Goal: Navigation & Orientation: Find specific page/section

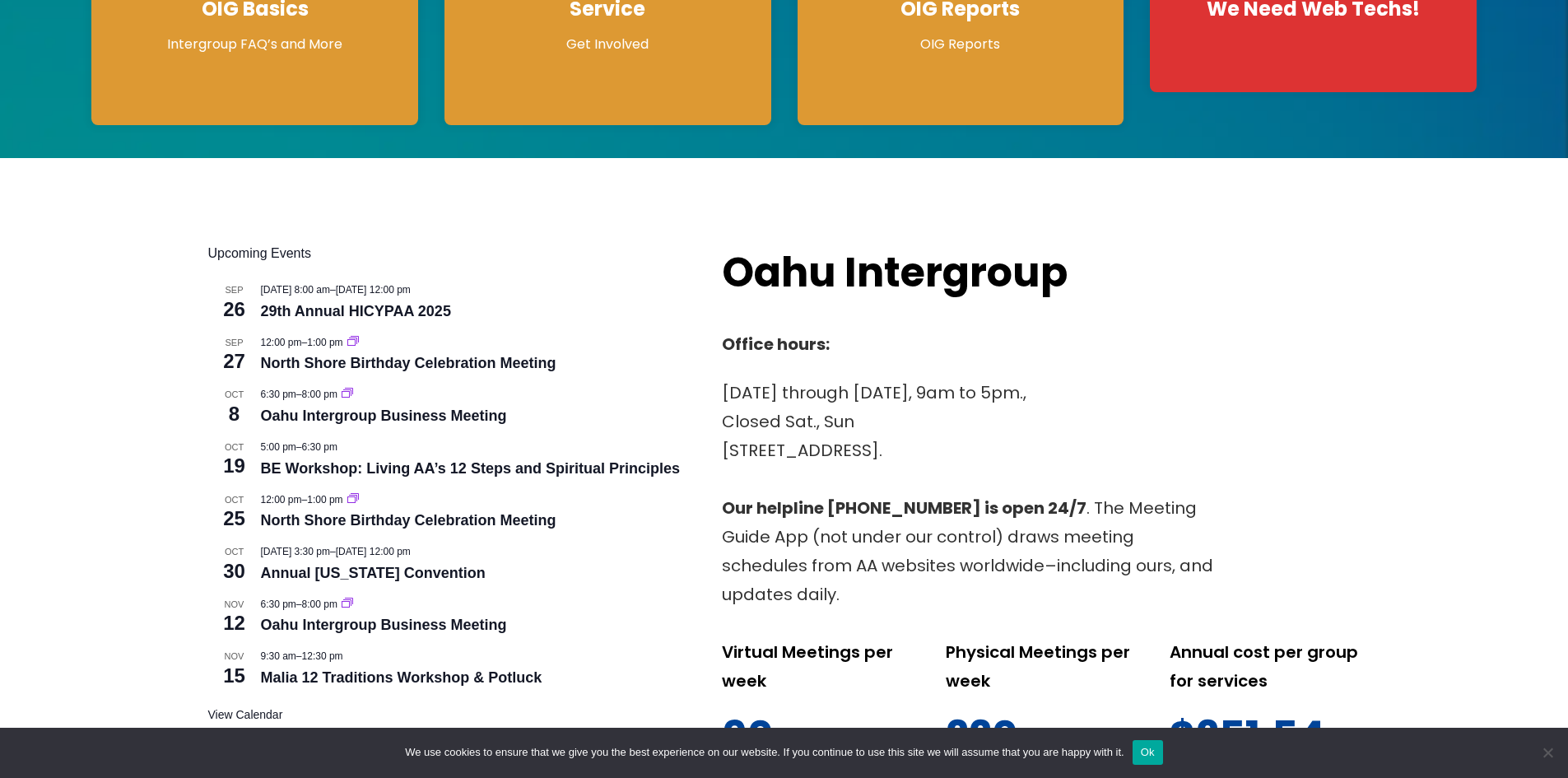
scroll to position [165, 0]
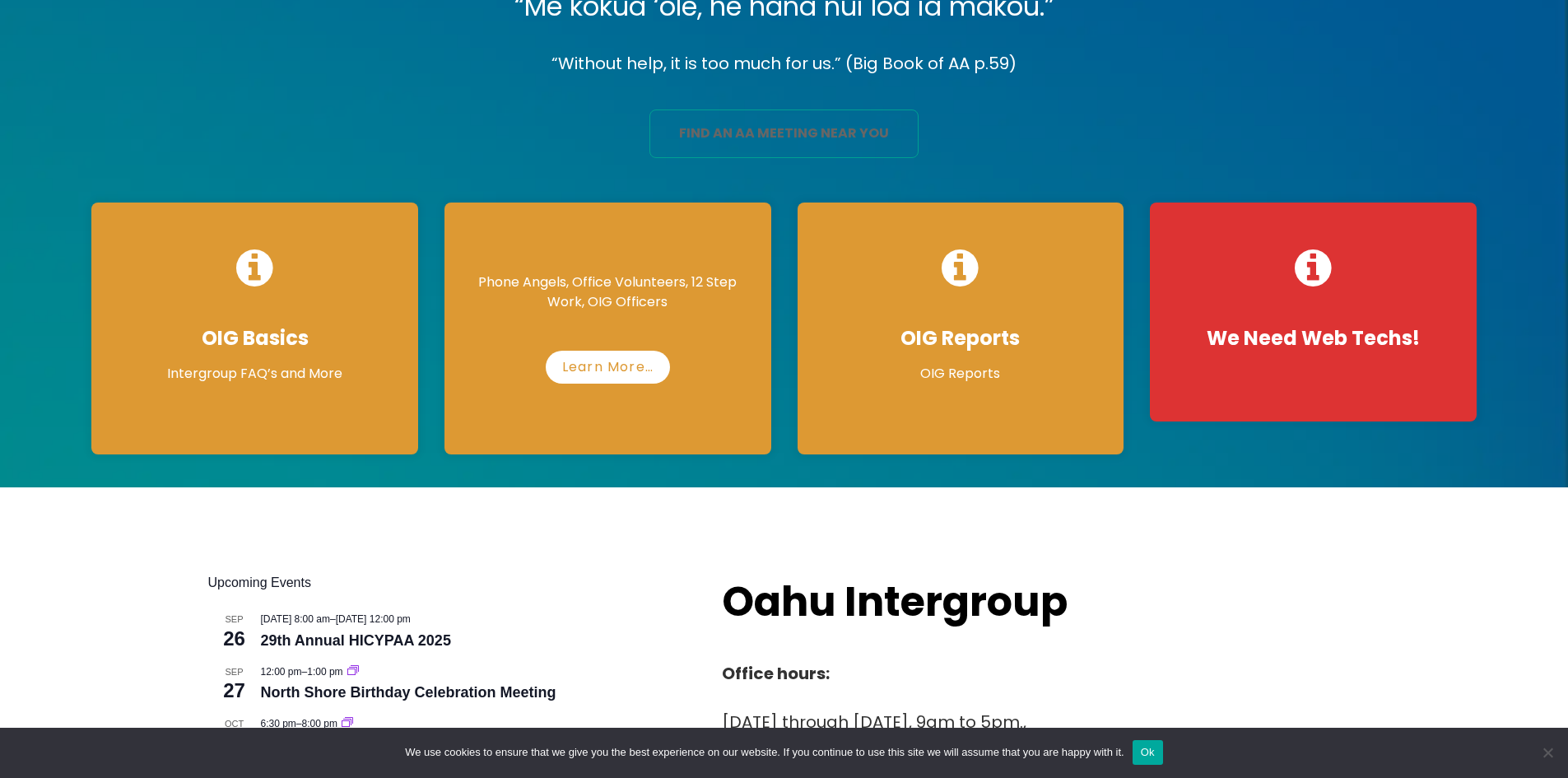
click at [743, 134] on link "find an aa meeting near you" at bounding box center [784, 134] width 269 height 49
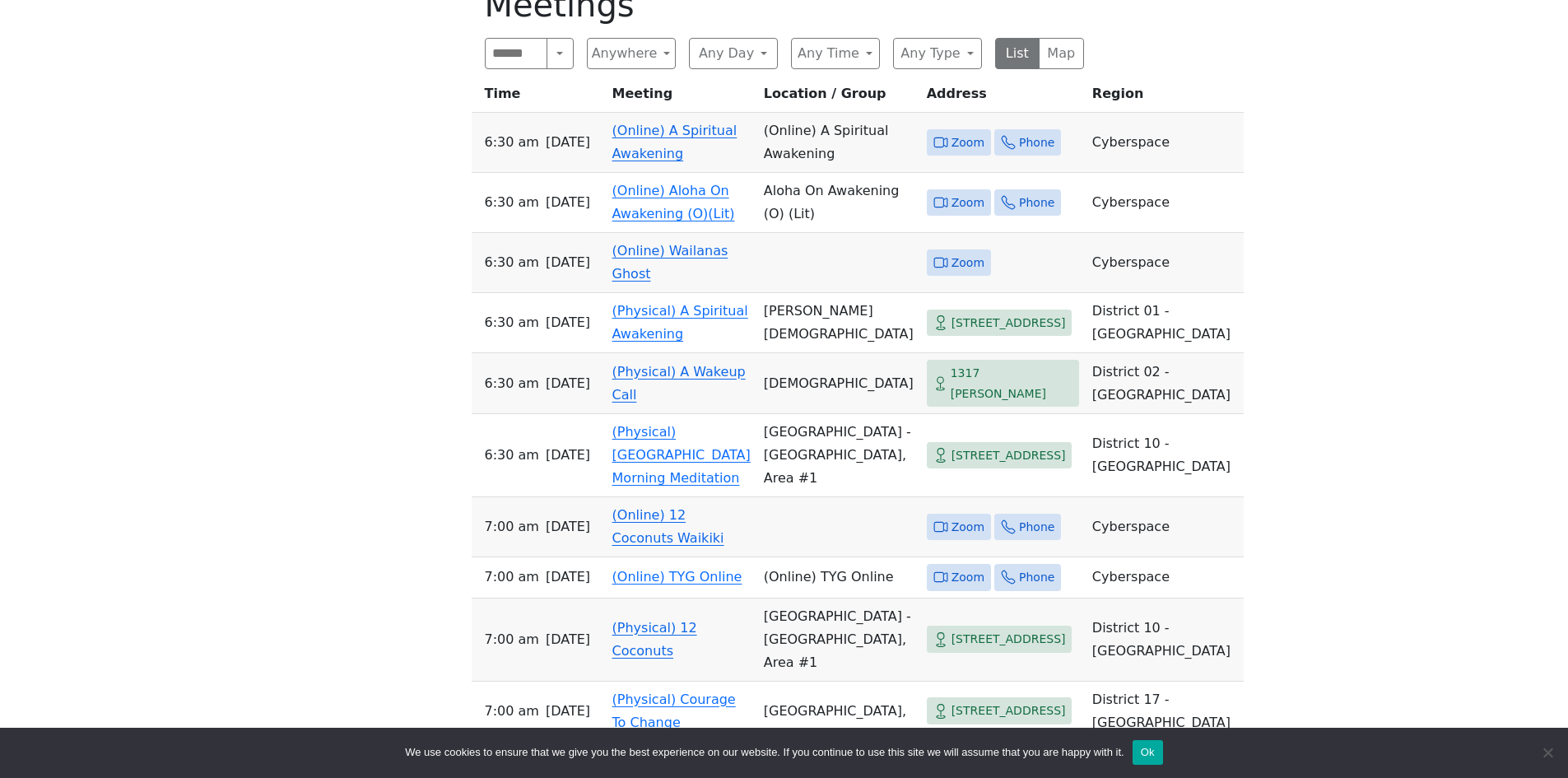
scroll to position [989, 0]
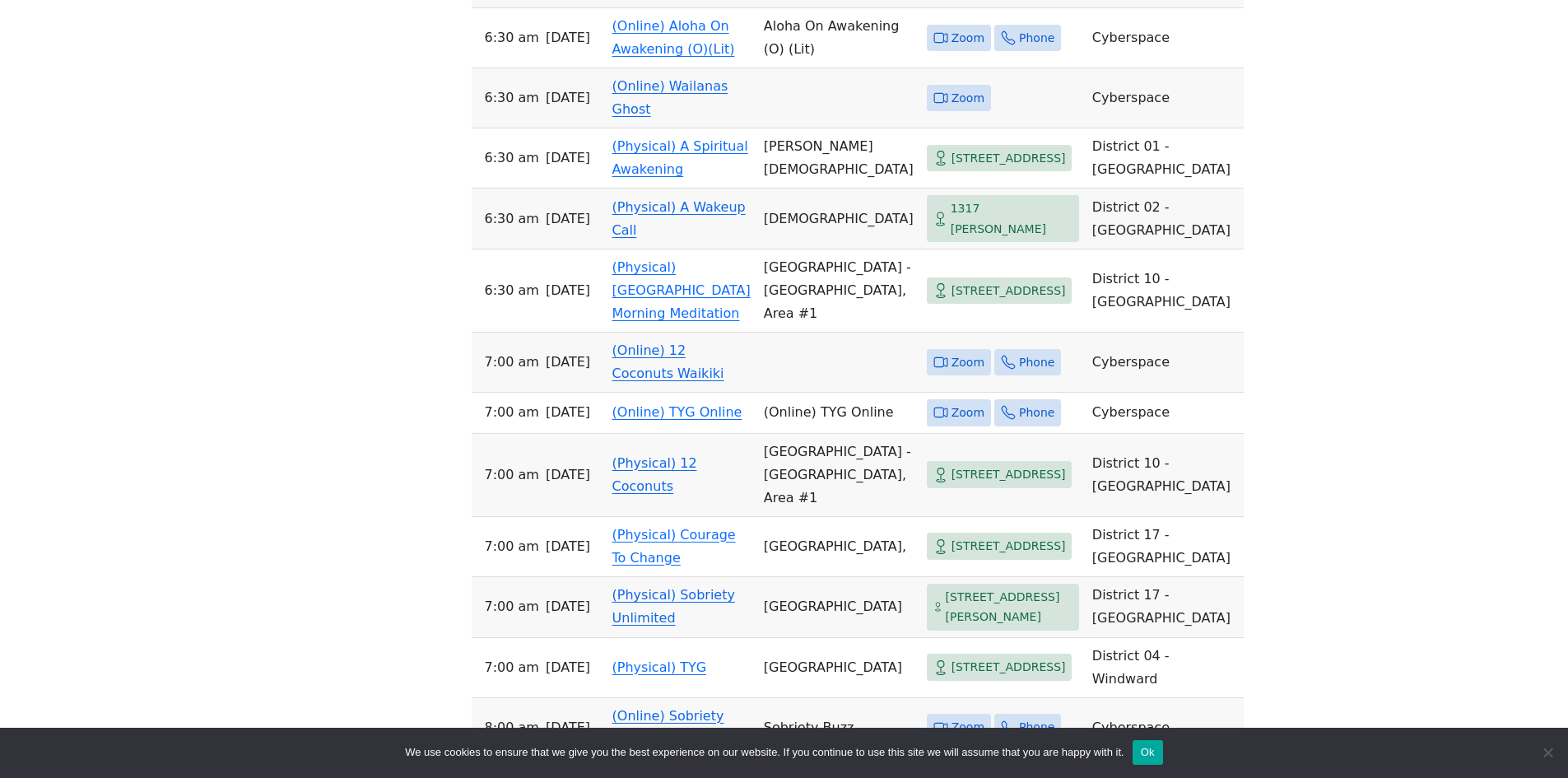
click at [630, 381] on link "(Online) 12 Coconuts Waikiki" at bounding box center [669, 362] width 112 height 39
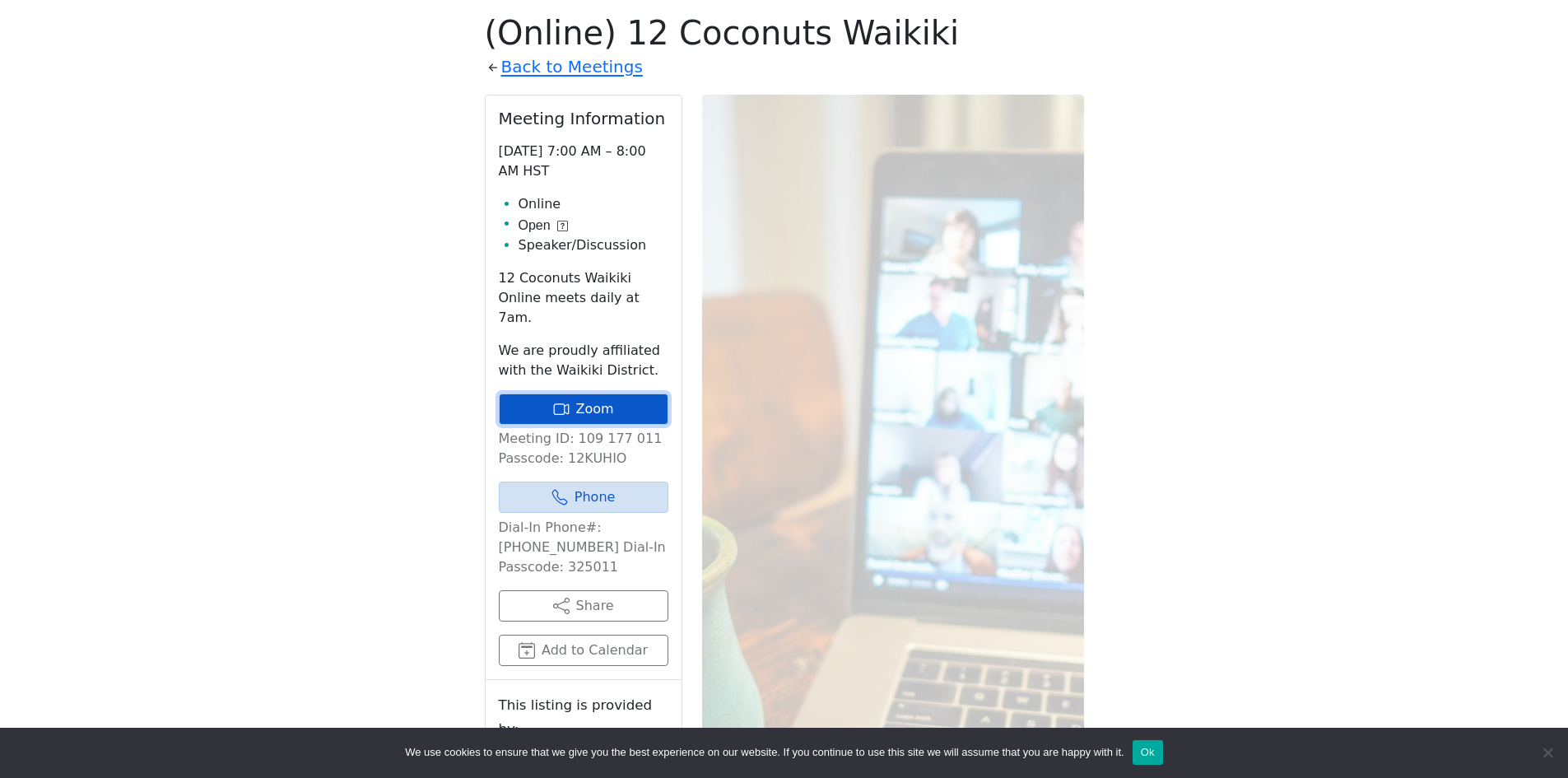
click at [596, 394] on link "Zoom" at bounding box center [583, 409] width 169 height 32
